Goal: Complete application form

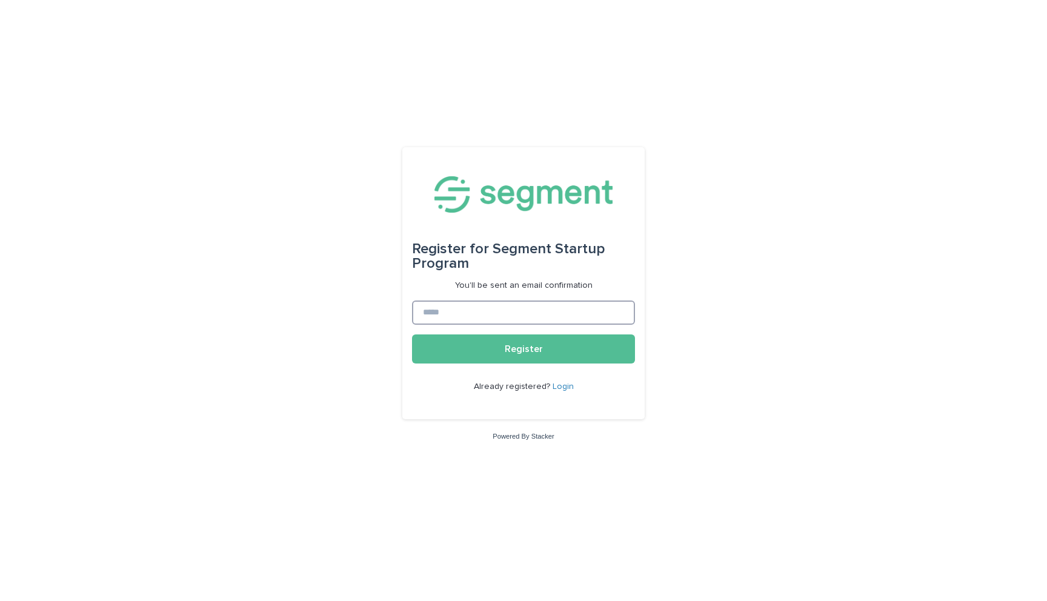
click at [491, 322] on input at bounding box center [523, 313] width 223 height 24
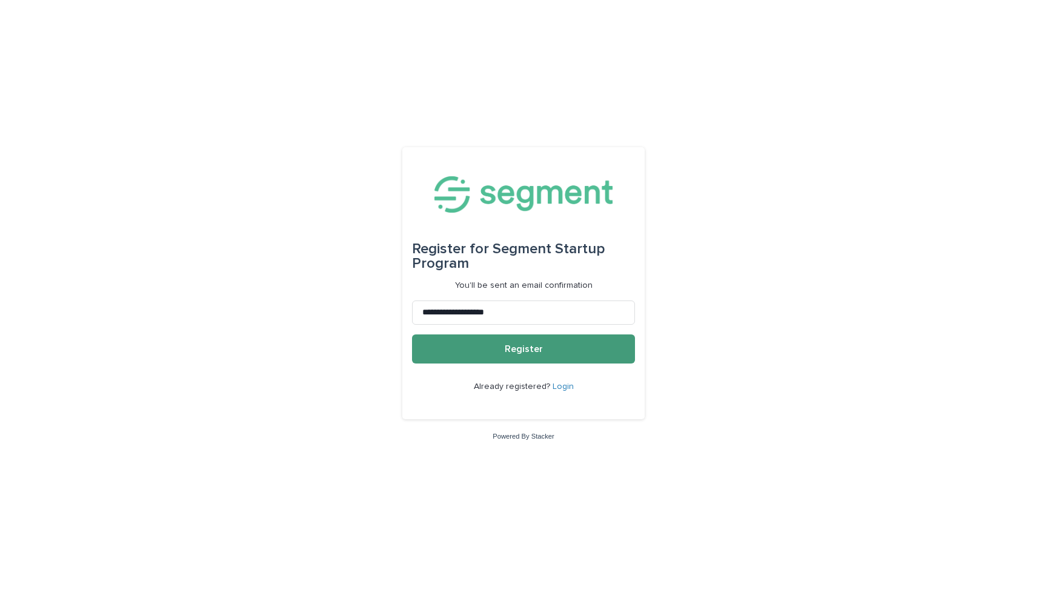
type input "**********"
click at [538, 348] on span "Register" at bounding box center [524, 349] width 38 height 10
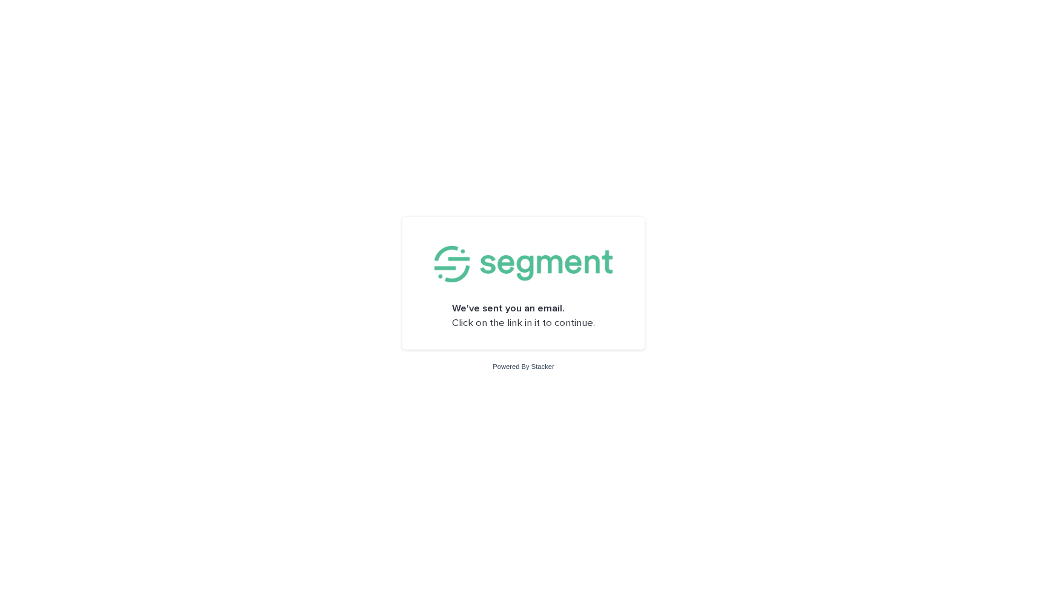
click at [527, 310] on strong "We've sent you an email." at bounding box center [508, 309] width 113 height 10
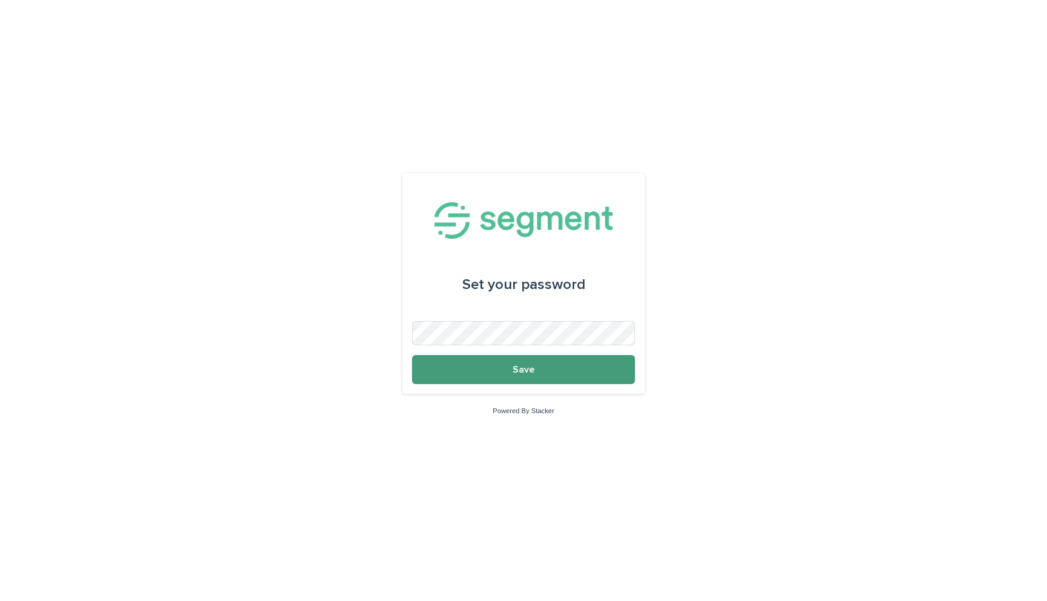
click at [536, 376] on button "Save" at bounding box center [523, 369] width 223 height 29
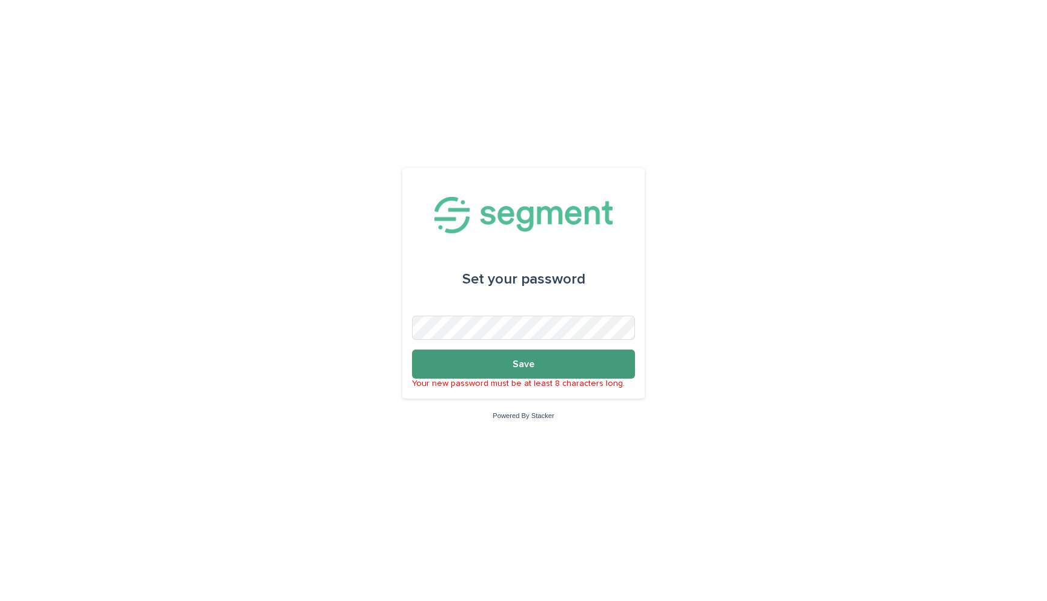
click at [536, 368] on button "Save" at bounding box center [523, 364] width 223 height 29
